Goal: Task Accomplishment & Management: Use online tool/utility

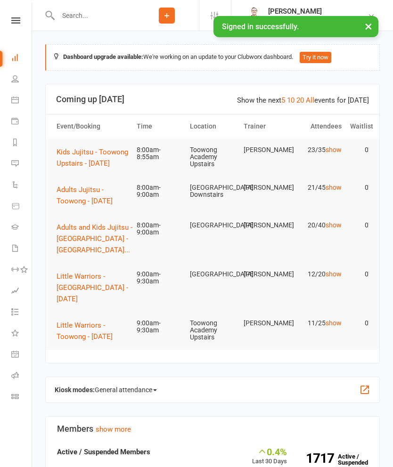
click at [86, 202] on span "Adults Jujitsu - Toowong - [DATE]" at bounding box center [85, 196] width 56 height 20
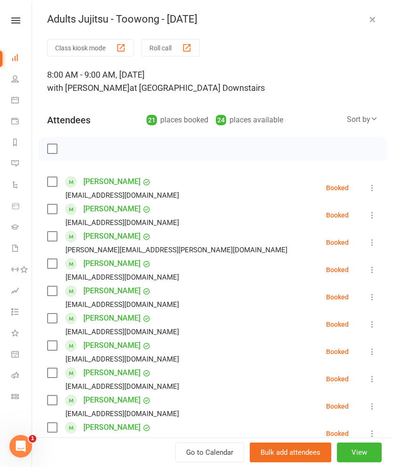
click at [177, 52] on button "Roll call" at bounding box center [170, 47] width 58 height 17
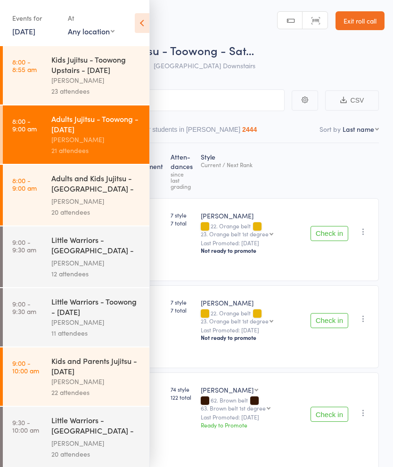
click at [144, 22] on icon at bounding box center [142, 23] width 15 height 20
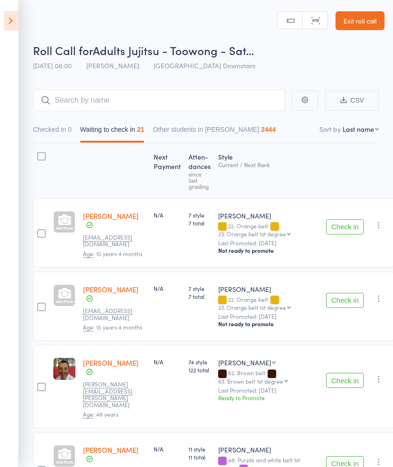
click at [364, 132] on select "First name Last name Birthday today? Behind on payments? Check in time Next pay…" at bounding box center [360, 128] width 36 height 9
select select "10"
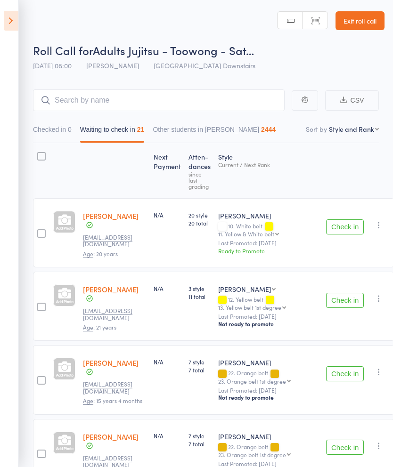
click at [345, 229] on button "Check in" at bounding box center [345, 226] width 38 height 15
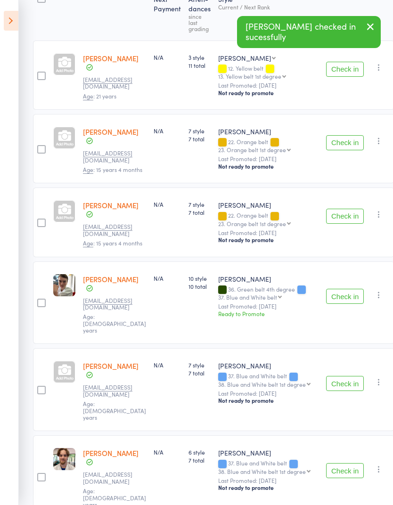
scroll to position [164, 0]
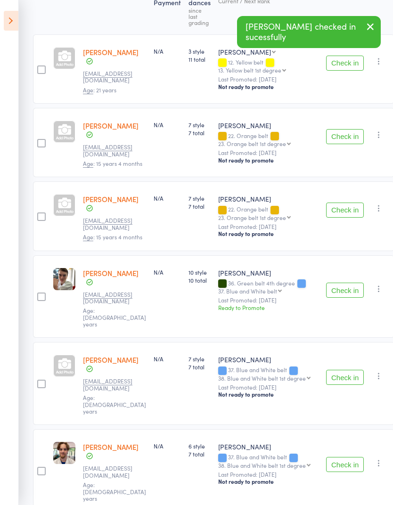
click at [341, 129] on button "Check in" at bounding box center [345, 136] width 38 height 15
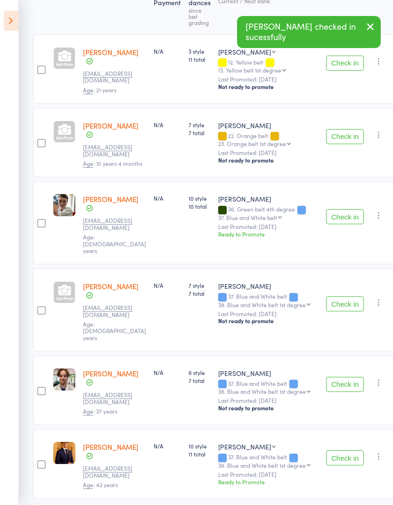
click at [346, 135] on button "Check in" at bounding box center [345, 136] width 38 height 15
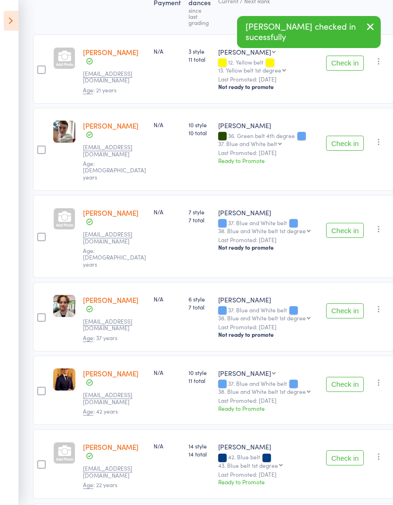
click at [346, 223] on button "Check in" at bounding box center [345, 230] width 38 height 15
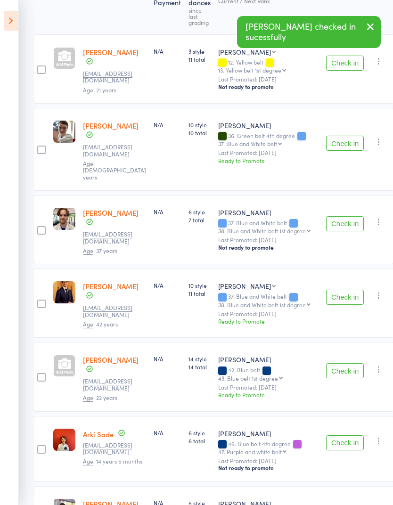
click at [346, 216] on button "Check in" at bounding box center [345, 223] width 38 height 15
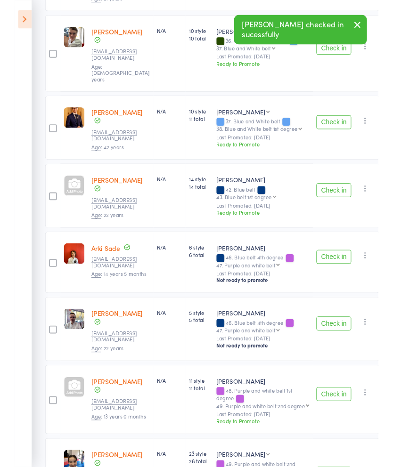
scroll to position [292, 0]
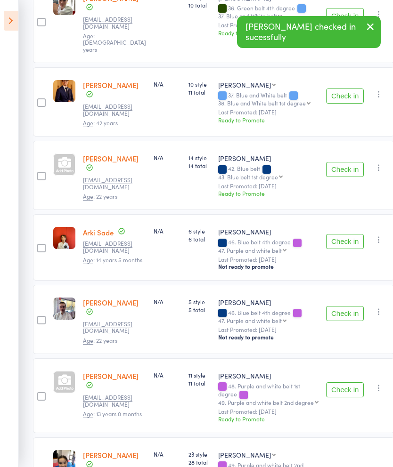
click at [344, 234] on button "Check in" at bounding box center [345, 241] width 38 height 15
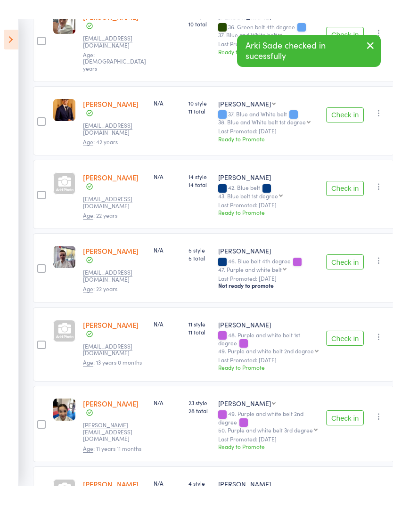
scroll to position [313, 0]
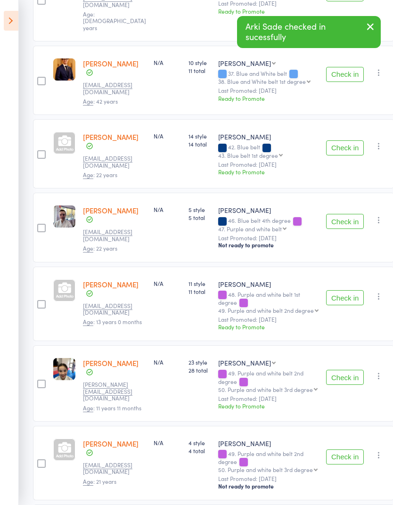
click at [342, 290] on button "Check in" at bounding box center [345, 297] width 38 height 15
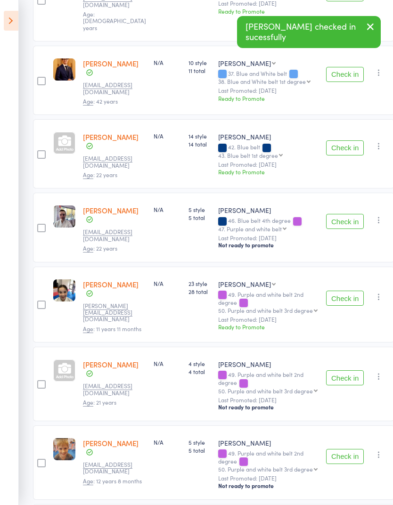
click at [342, 291] on button "Check in" at bounding box center [345, 298] width 38 height 15
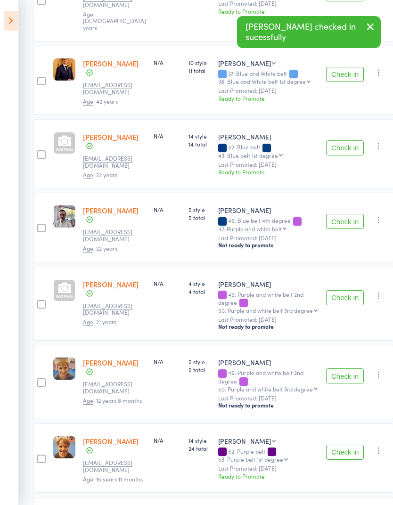
click at [343, 368] on button "Check in" at bounding box center [345, 375] width 38 height 15
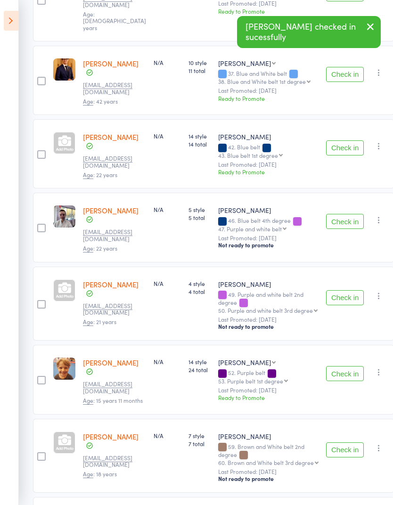
click at [349, 366] on button "Check in" at bounding box center [345, 373] width 38 height 15
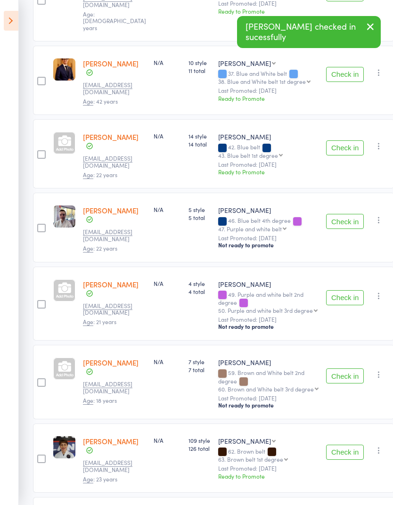
click at [340, 368] on button "Check in" at bounding box center [345, 375] width 38 height 15
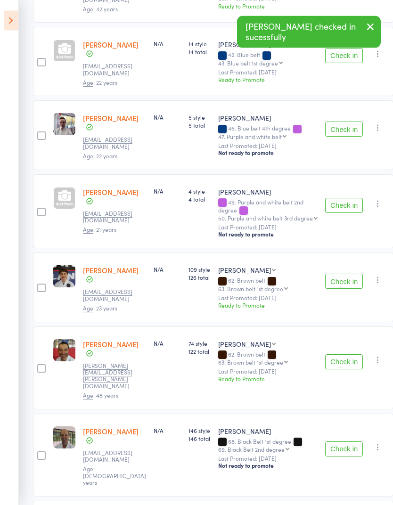
scroll to position [406, 0]
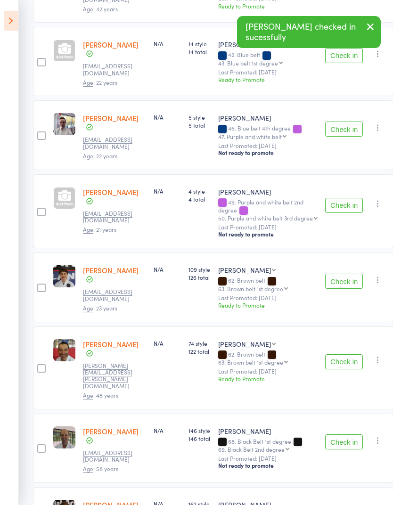
click at [344, 354] on button "Check in" at bounding box center [344, 361] width 38 height 15
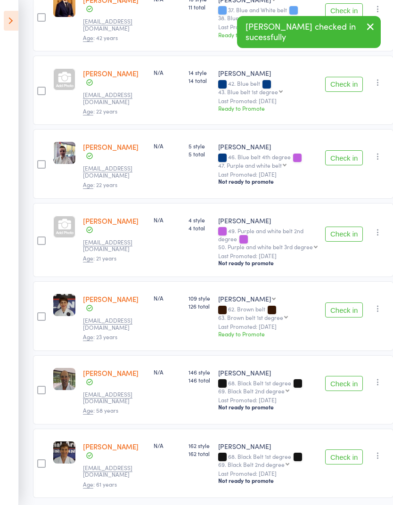
click at [347, 376] on button "Check in" at bounding box center [344, 383] width 38 height 15
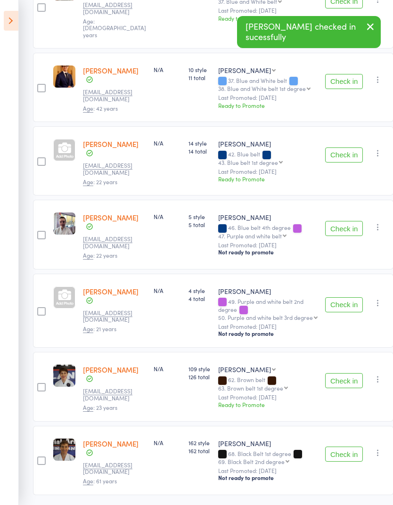
click at [345, 446] on button "Check in" at bounding box center [344, 453] width 38 height 15
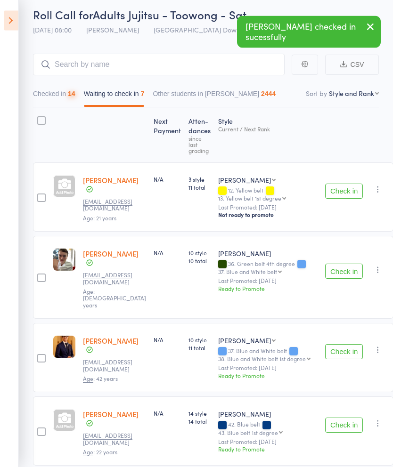
scroll to position [0, 0]
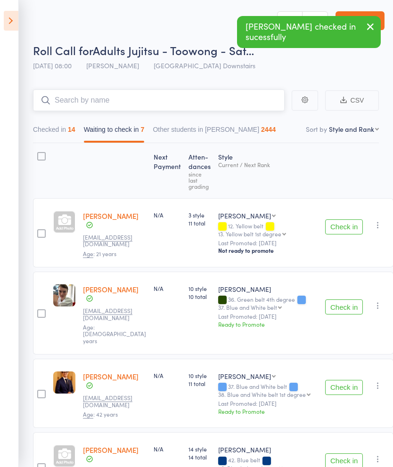
click at [202, 95] on input "search" at bounding box center [159, 100] width 252 height 22
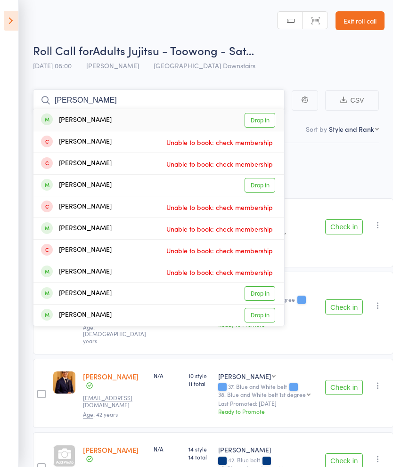
type input "Schulz"
click at [270, 122] on link "Drop in" at bounding box center [259, 120] width 31 height 15
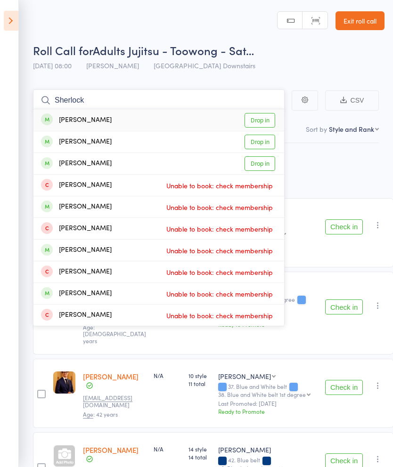
type input "Sherlock"
click at [265, 122] on link "Drop in" at bounding box center [259, 120] width 31 height 15
type input "Sherlock"
click at [267, 163] on link "Drop in" at bounding box center [259, 163] width 31 height 15
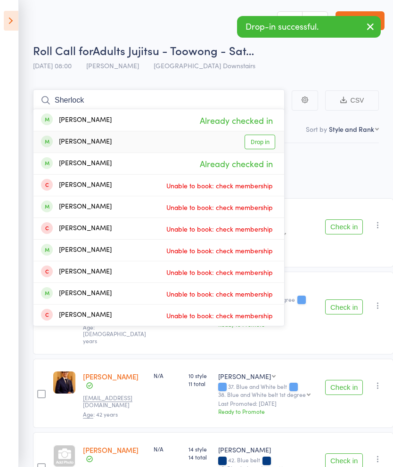
type input "Sherlock"
click at [266, 138] on link "Drop in" at bounding box center [259, 142] width 31 height 15
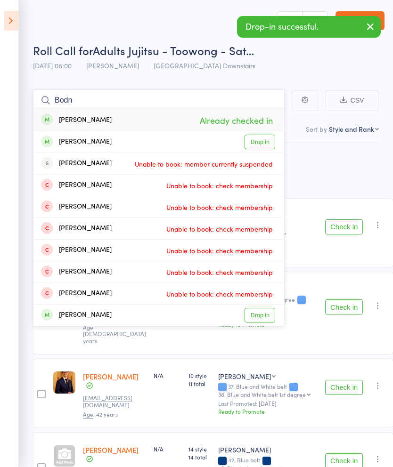
type input "Bodn"
click at [270, 144] on link "Drop in" at bounding box center [259, 142] width 31 height 15
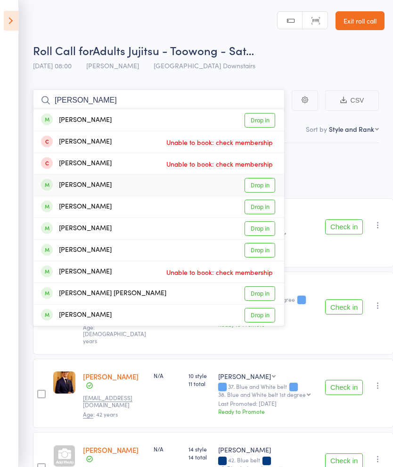
type input "Allen"
click at [274, 187] on link "Drop in" at bounding box center [259, 185] width 31 height 15
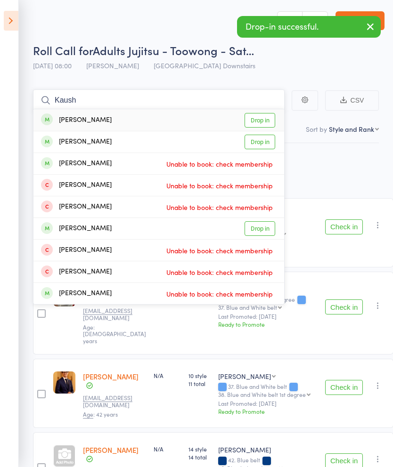
type input "Kaush"
click at [266, 122] on link "Drop in" at bounding box center [259, 120] width 31 height 15
